Goal: Task Accomplishment & Management: Complete application form

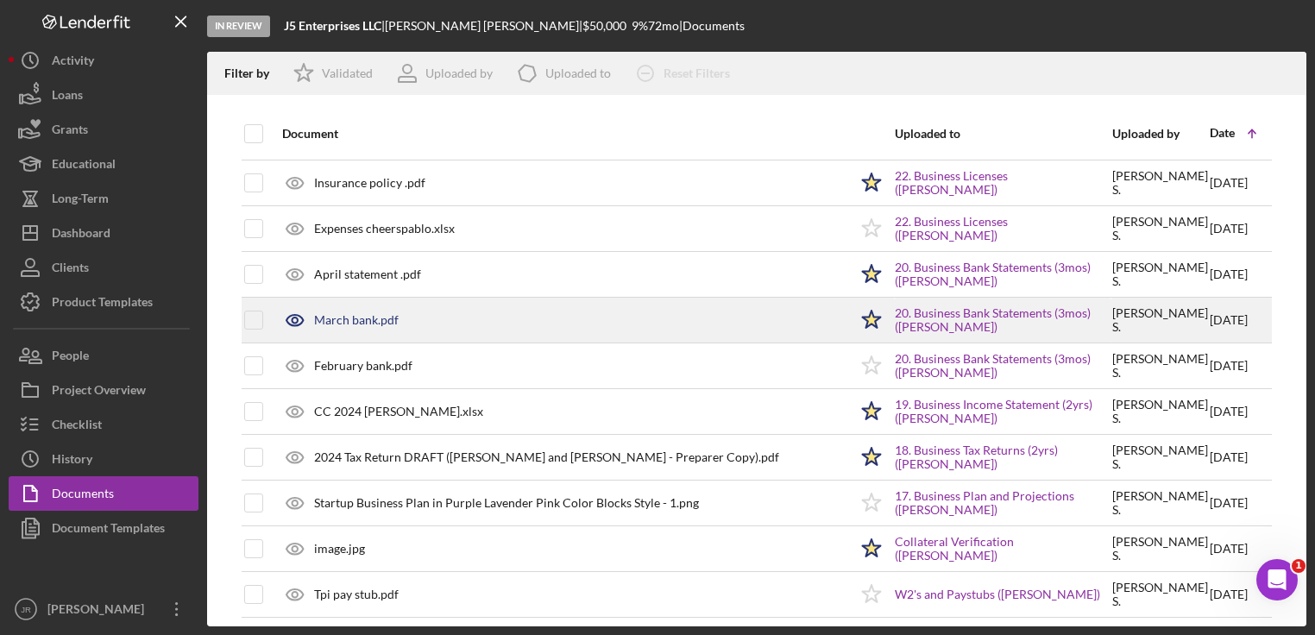
scroll to position [1000, 0]
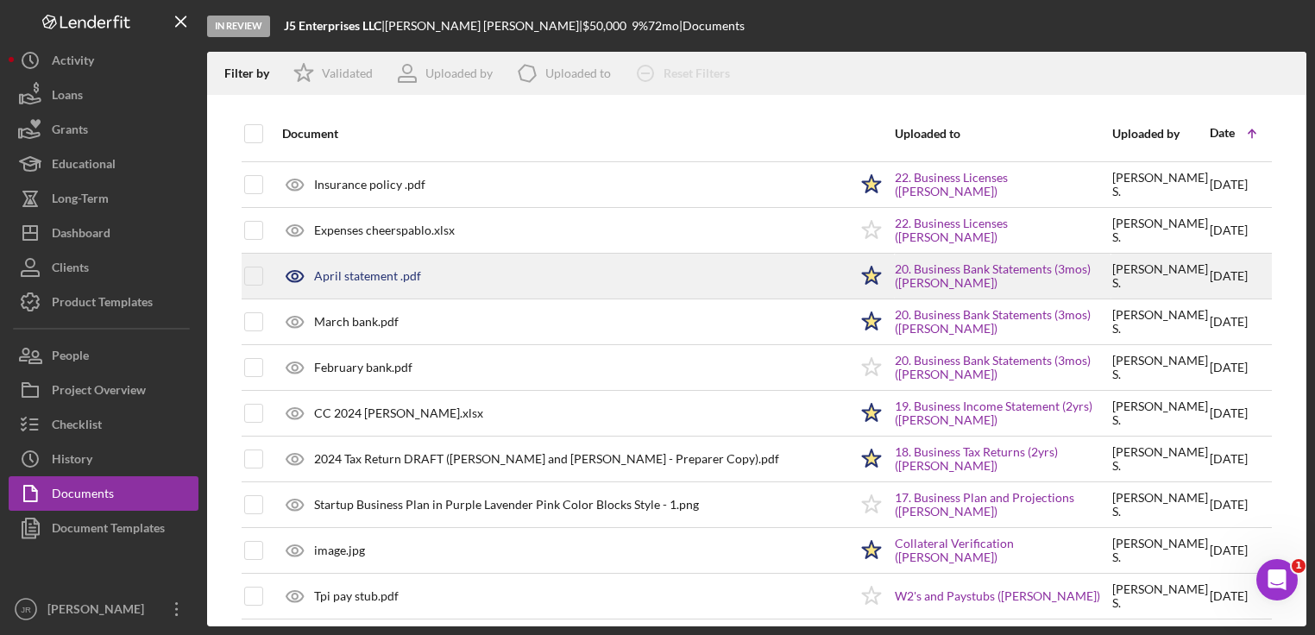
click at [412, 269] on div "April statement .pdf" at bounding box center [367, 276] width 107 height 14
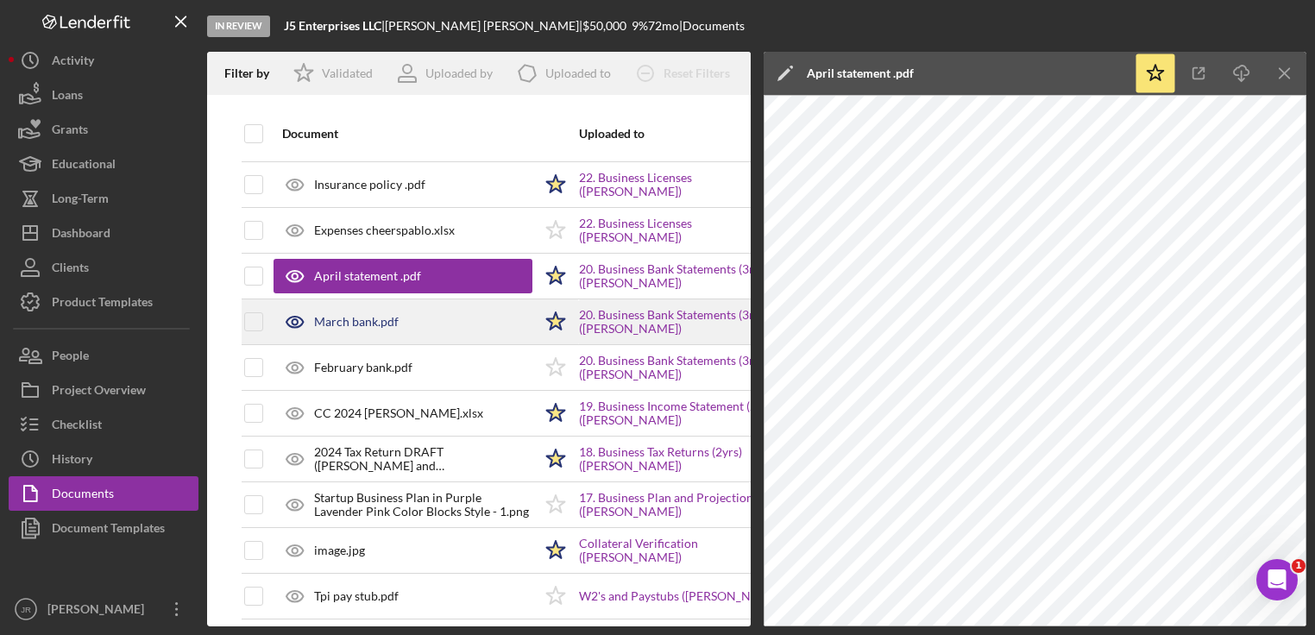
click at [350, 325] on div "March bank.pdf" at bounding box center [402, 321] width 259 height 43
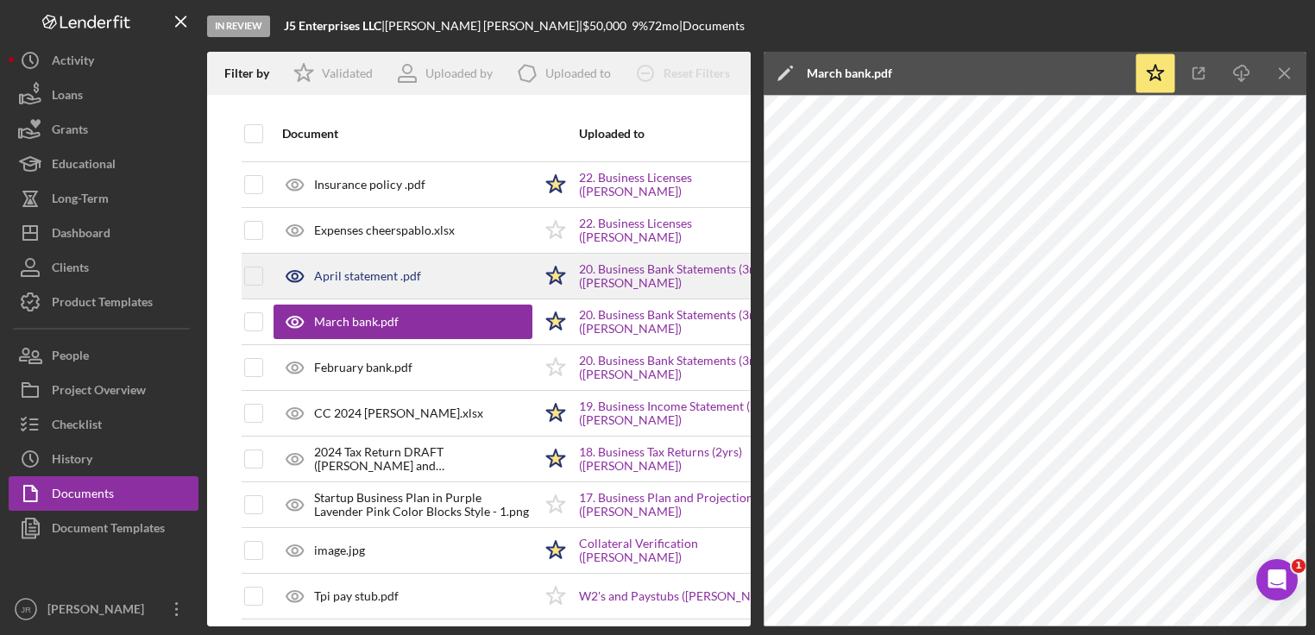
click at [711, 293] on td "20. Business Bank Statements (3mos) ([PERSON_NAME])" at bounding box center [686, 277] width 217 height 46
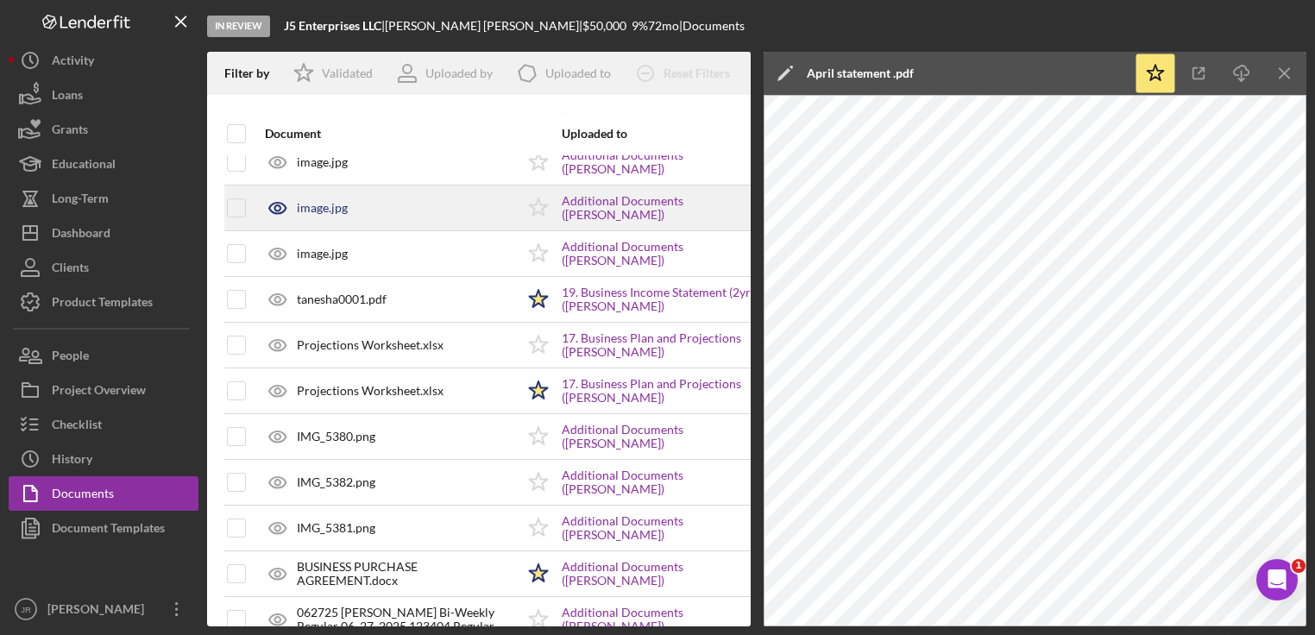
scroll to position [2056, 17]
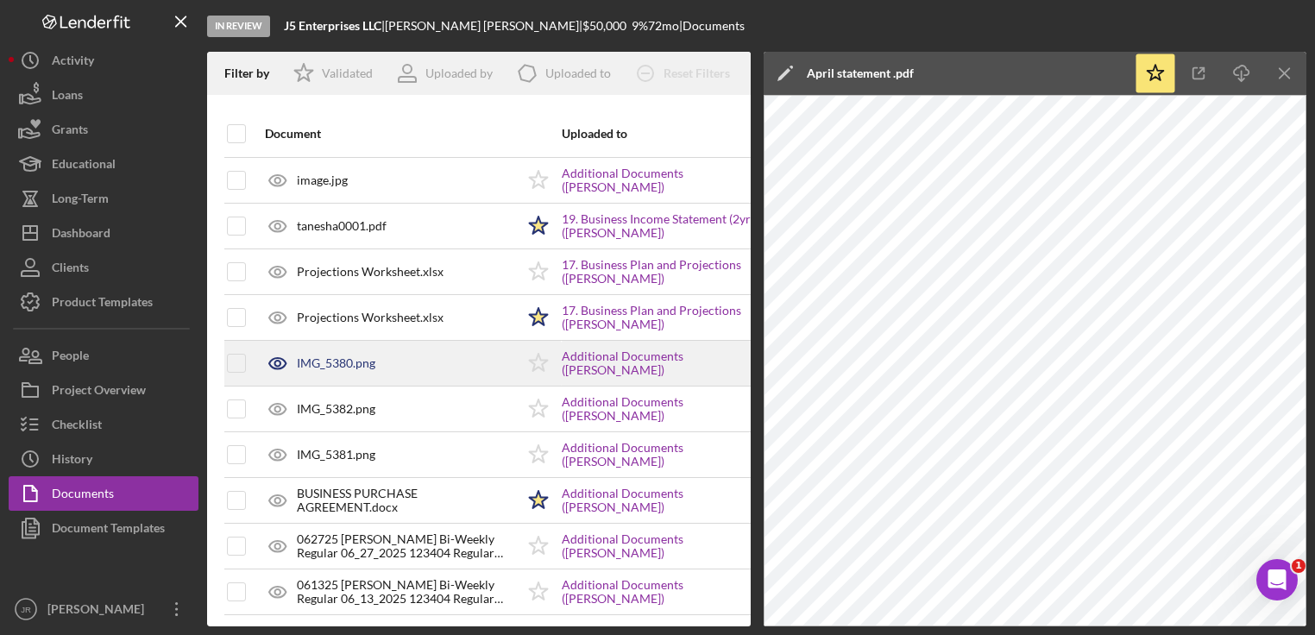
click at [327, 356] on div "IMG_5380.png" at bounding box center [336, 363] width 79 height 14
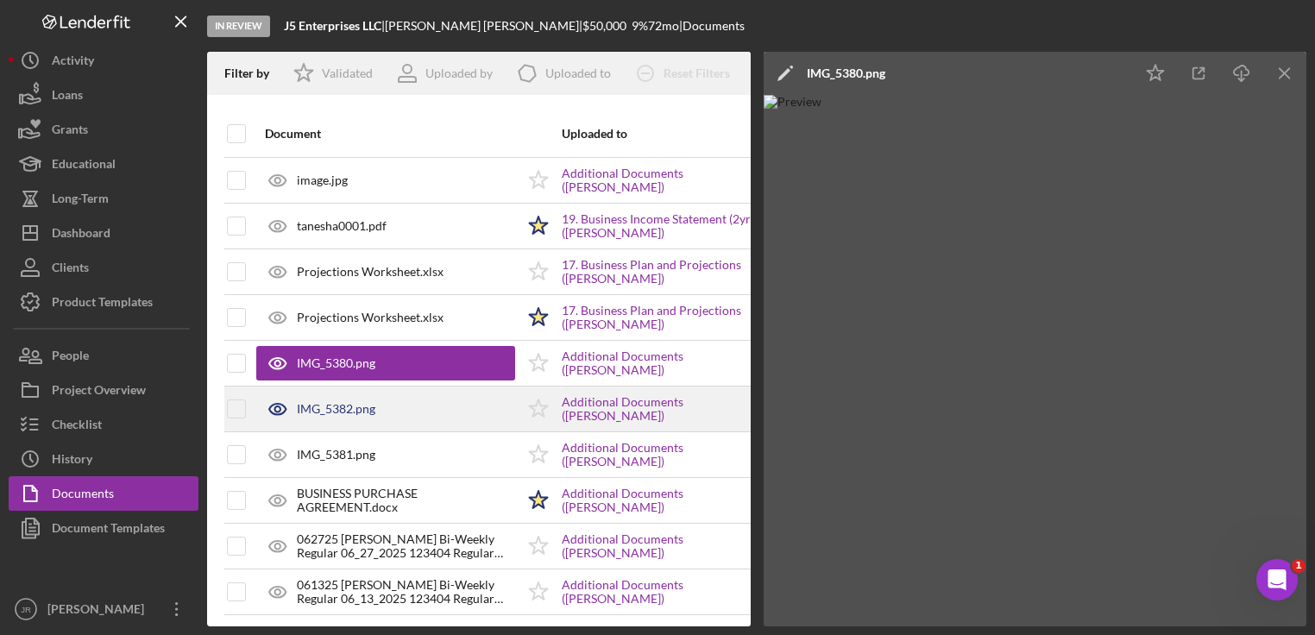
click at [352, 402] on div "IMG_5382.png" at bounding box center [336, 409] width 79 height 14
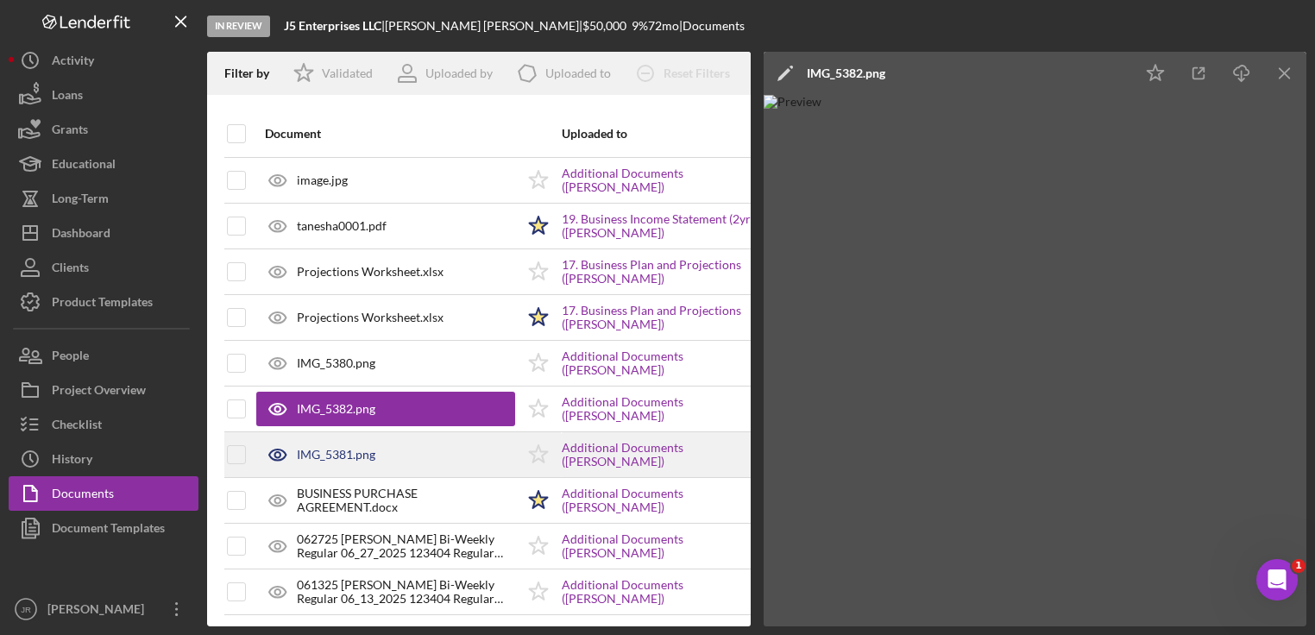
click at [355, 459] on div "IMG_5381.png" at bounding box center [385, 454] width 259 height 43
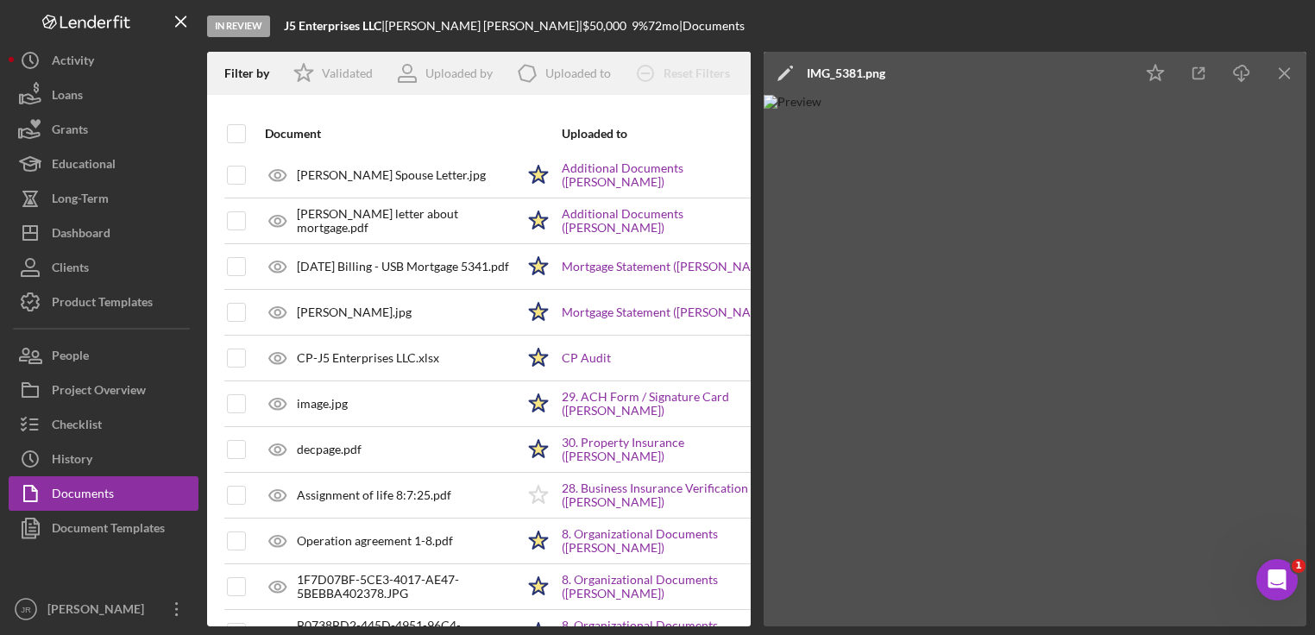
scroll to position [2785, 17]
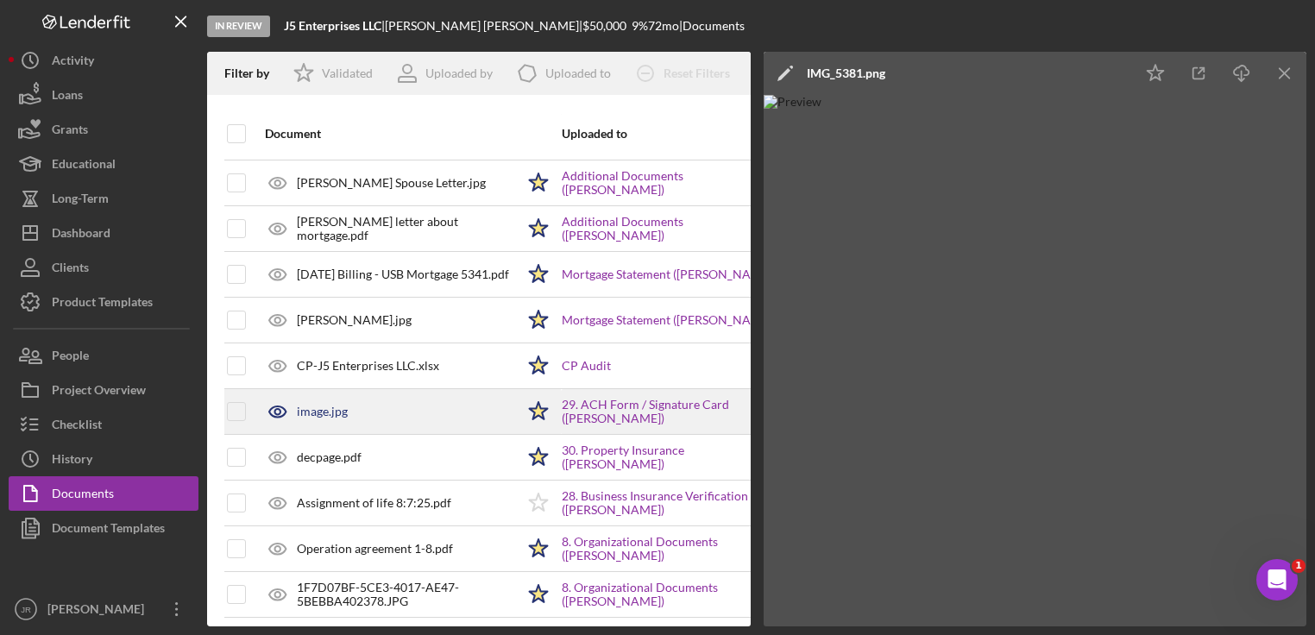
click at [356, 398] on div "image.jpg" at bounding box center [385, 411] width 259 height 43
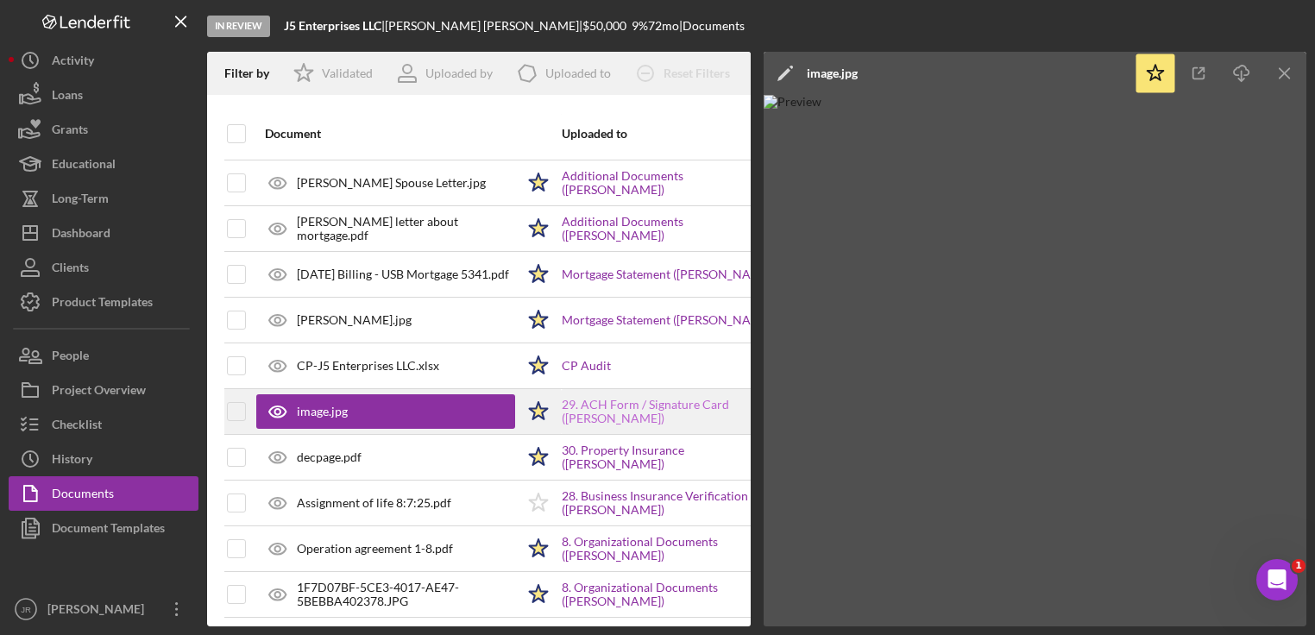
click at [721, 398] on link "29. ACH Form / Signature Card ([PERSON_NAME])" at bounding box center [670, 412] width 216 height 28
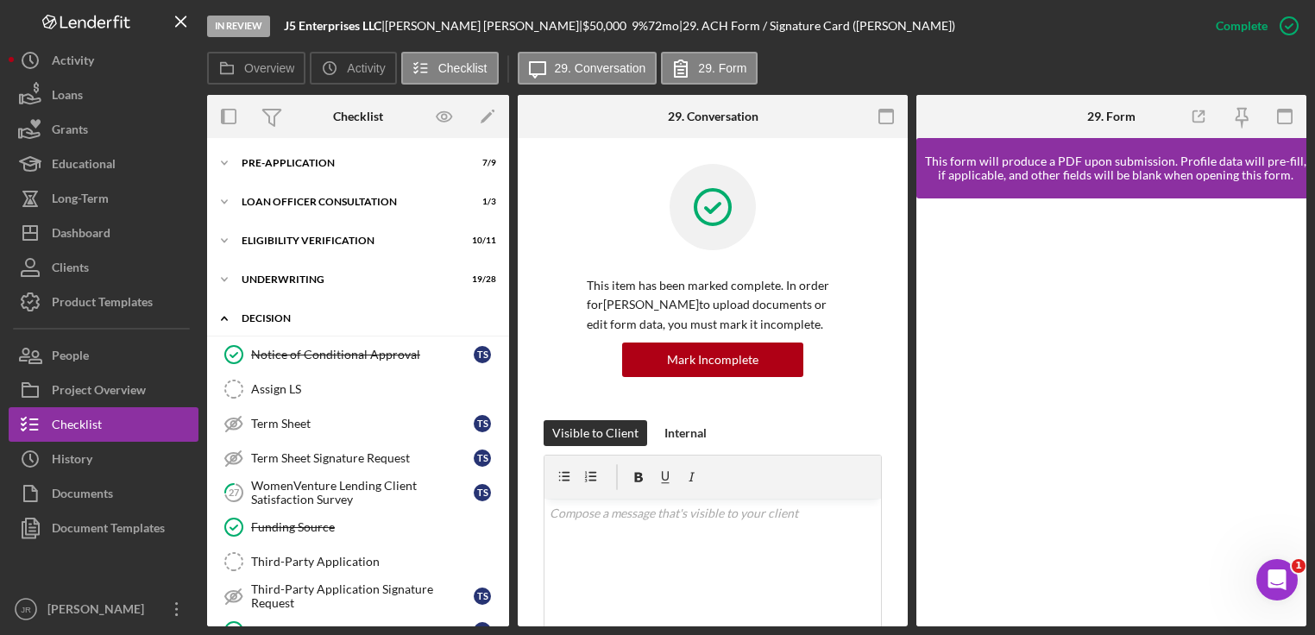
click at [223, 321] on icon "Icon/Expander" at bounding box center [224, 318] width 35 height 35
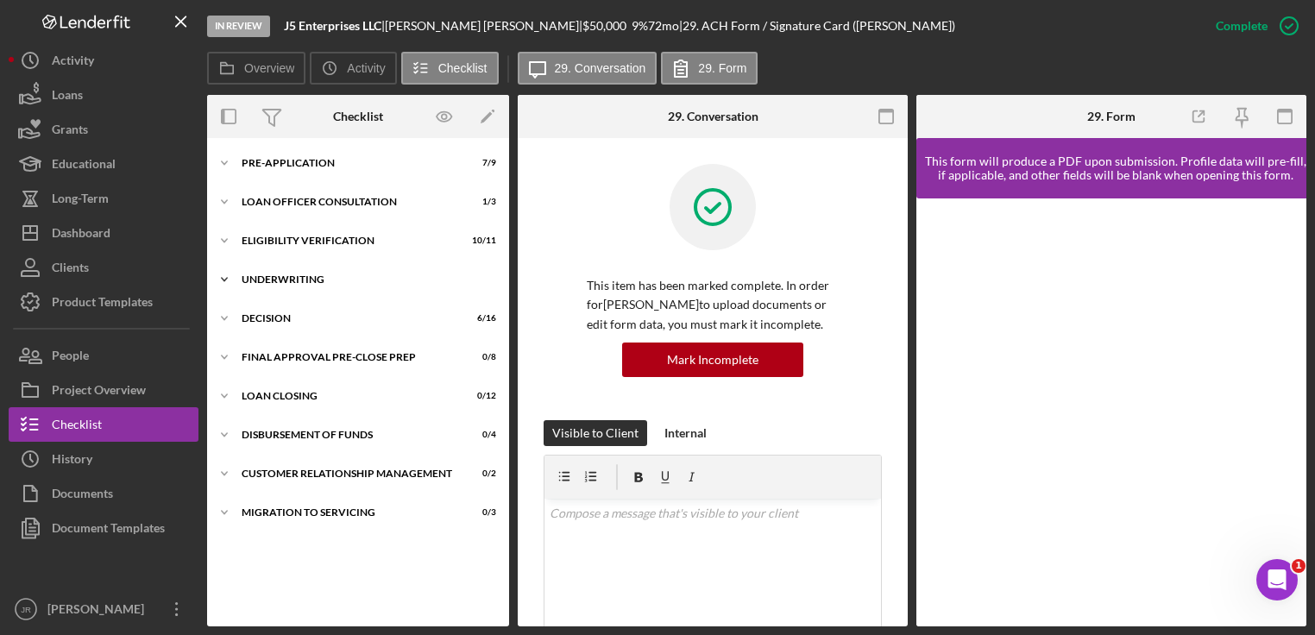
click at [221, 275] on icon "Icon/Expander" at bounding box center [224, 279] width 35 height 35
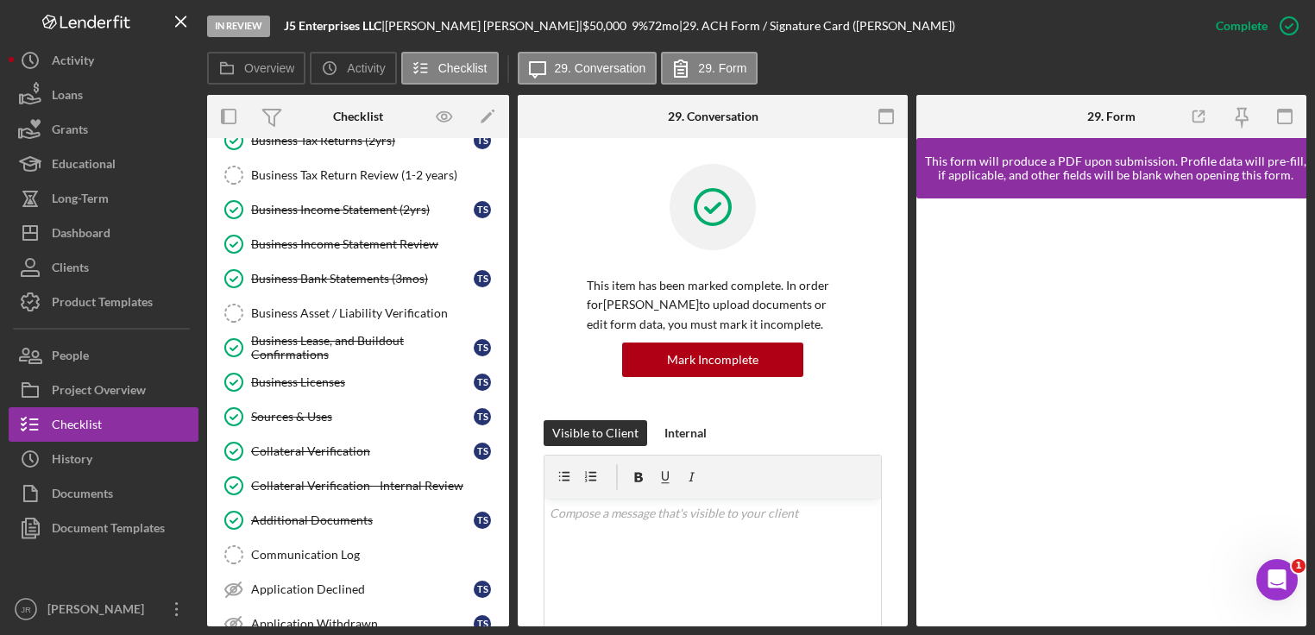
scroll to position [519, 0]
click at [337, 514] on div "Additional Documents" at bounding box center [362, 521] width 223 height 14
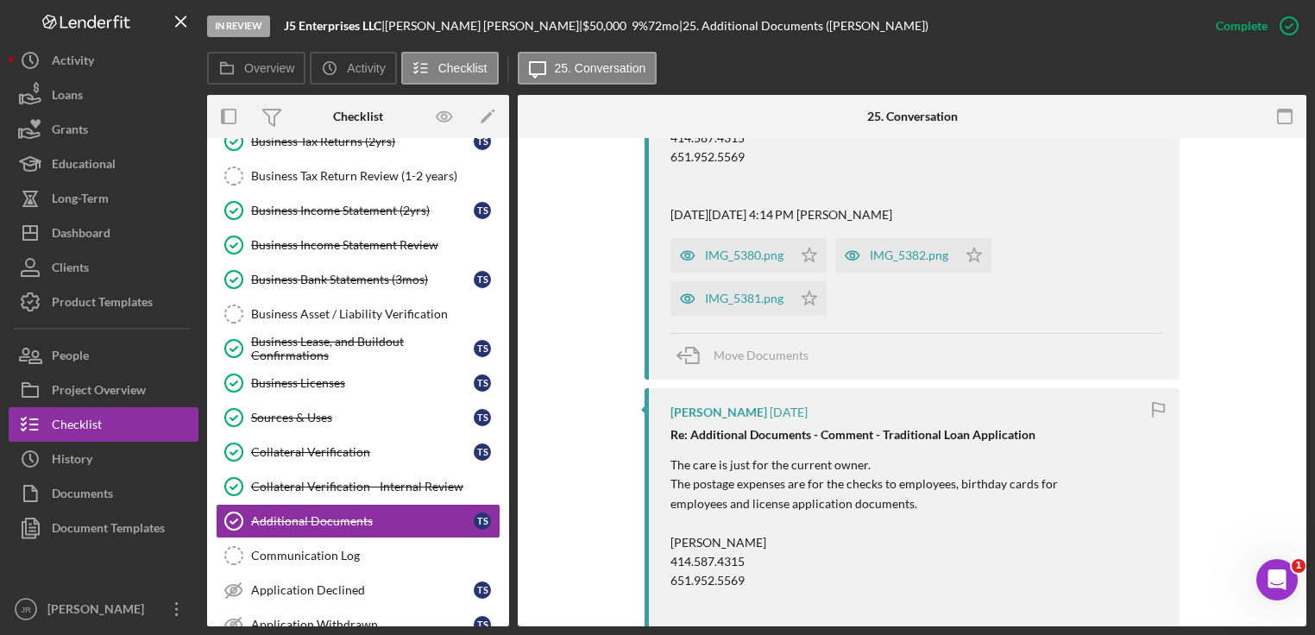
scroll to position [1891, 0]
click at [755, 254] on div "IMG_5380.png" at bounding box center [744, 258] width 79 height 14
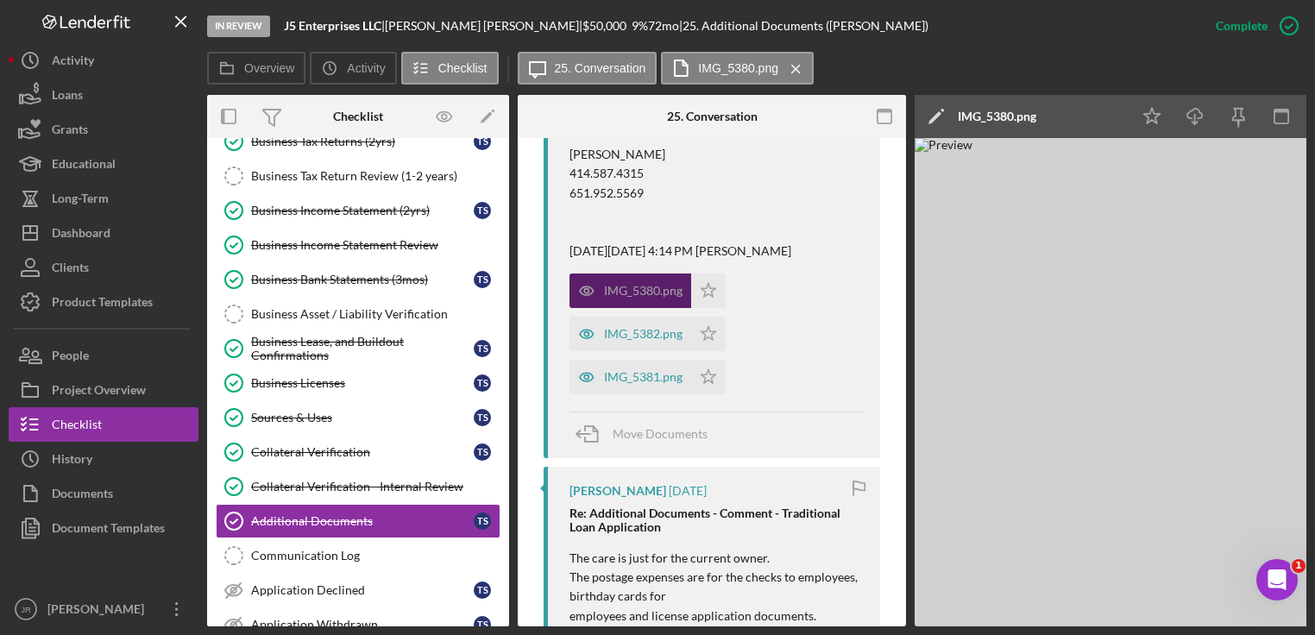
scroll to position [1925, 0]
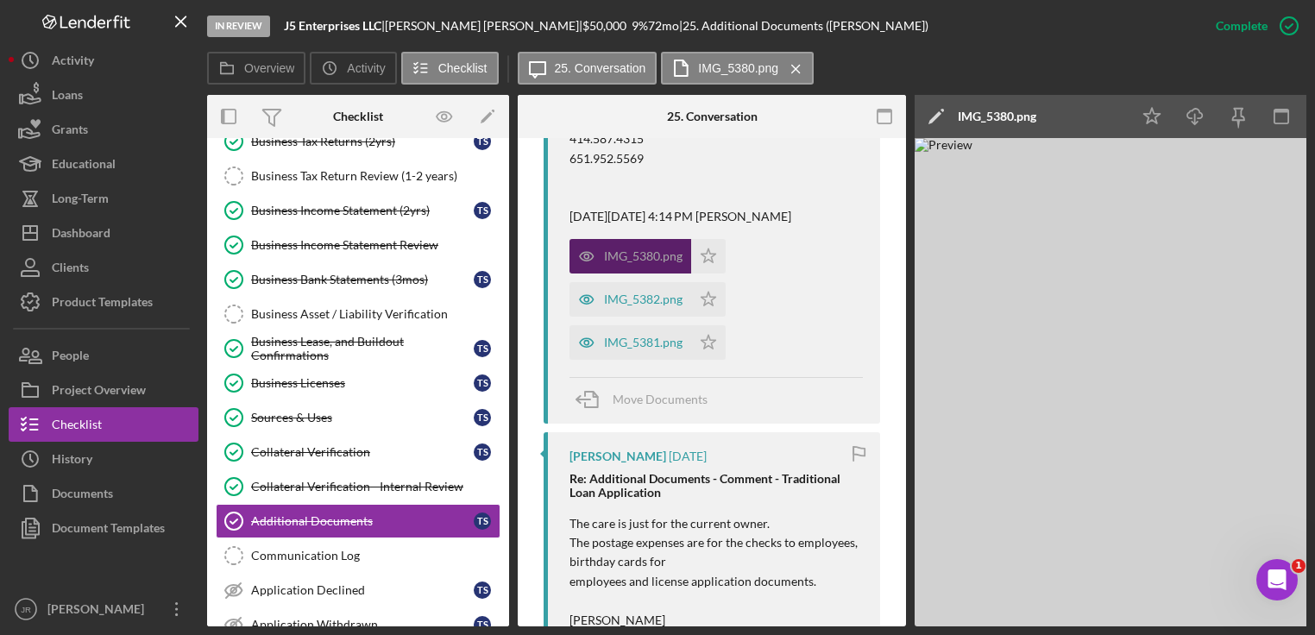
click at [655, 259] on div "IMG_5380.png" at bounding box center [643, 256] width 79 height 14
click at [798, 68] on icon "Icon/Menu Close" at bounding box center [796, 68] width 30 height 43
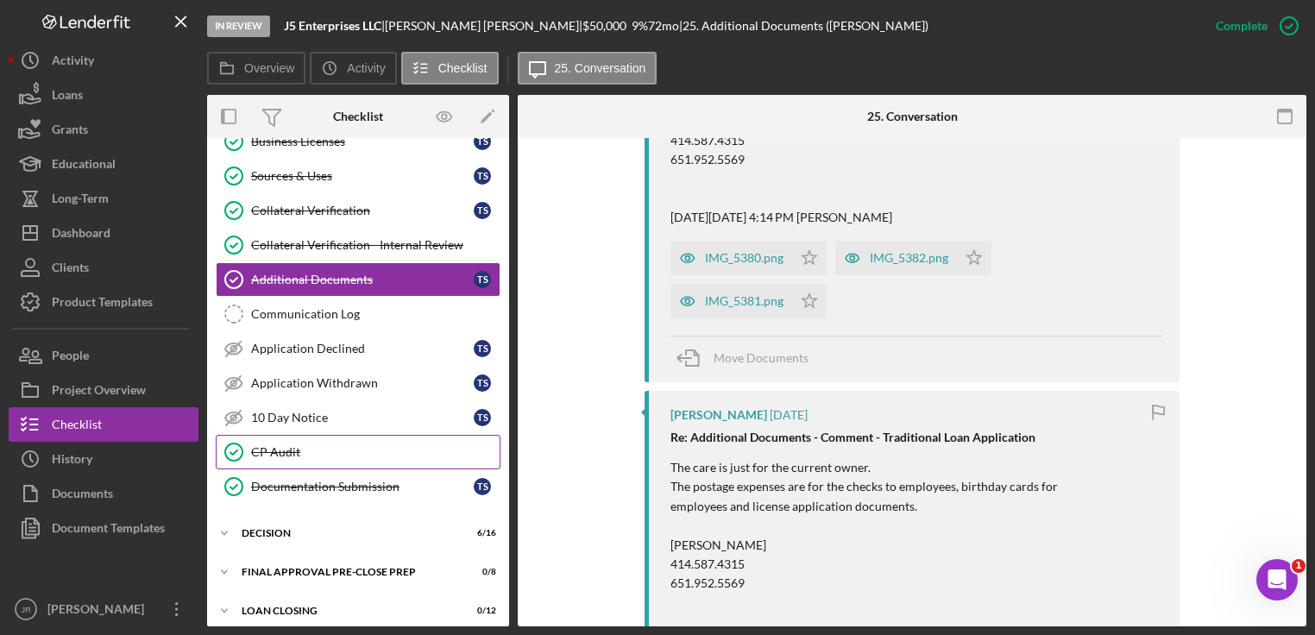
scroll to position [766, 0]
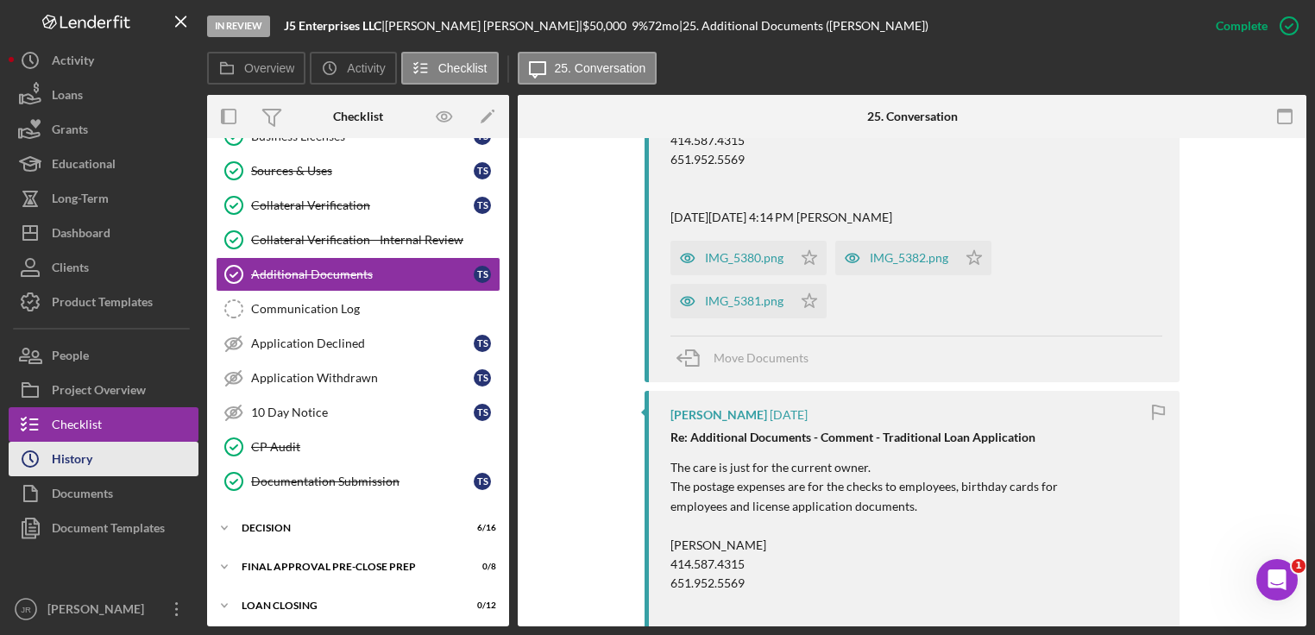
click at [151, 455] on button "Icon/History History" at bounding box center [104, 459] width 190 height 35
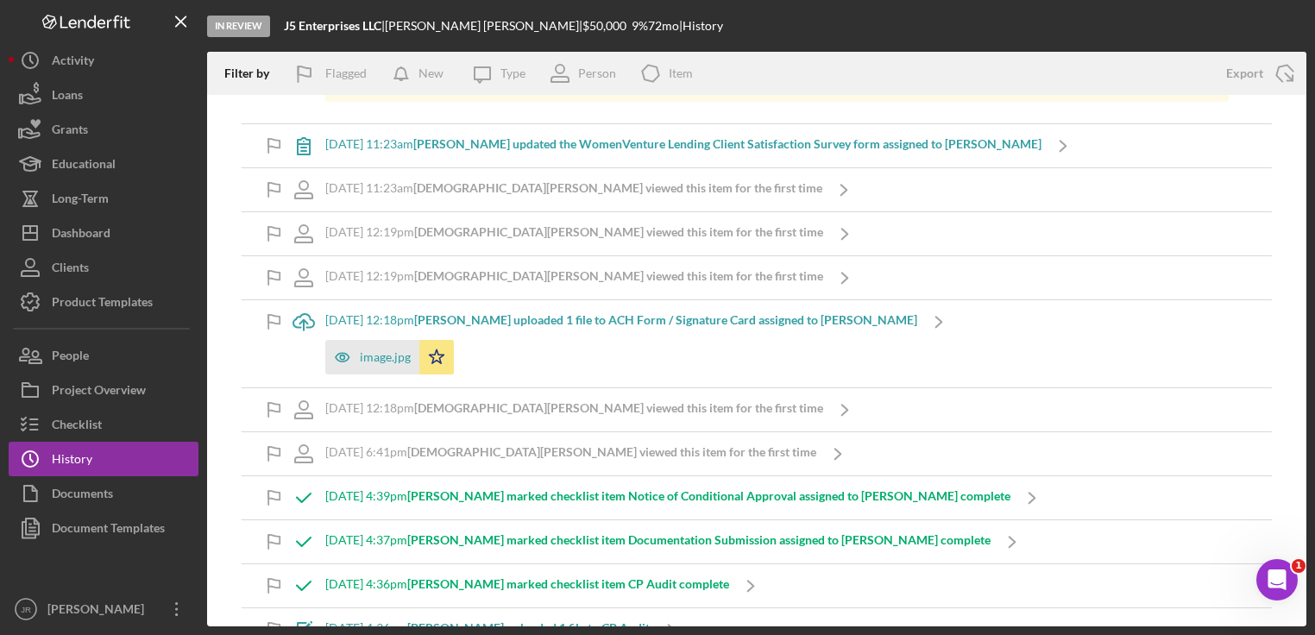
scroll to position [1866, 0]
